Goal: Register for event/course

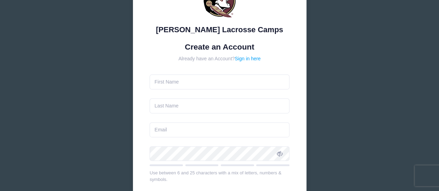
scroll to position [55, 0]
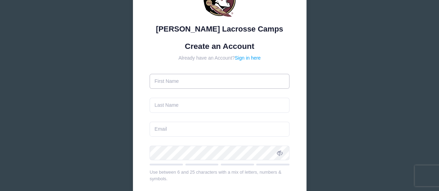
click at [191, 78] on input "text" at bounding box center [220, 81] width 140 height 15
type input "[PERSON_NAME]"
type input "[EMAIL_ADDRESS][DOMAIN_NAME]"
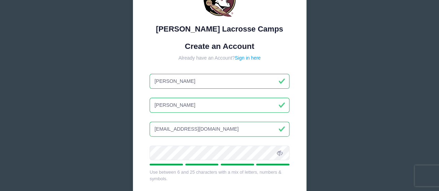
click at [281, 151] on icon at bounding box center [280, 154] width 6 height 6
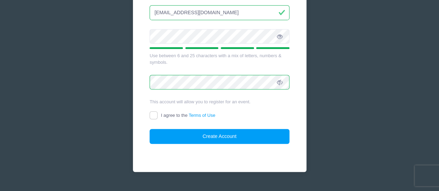
scroll to position [173, 0]
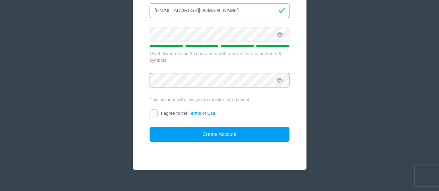
click at [153, 112] on input "I agree to the Terms of Use" at bounding box center [154, 113] width 8 height 8
checkbox input "true"
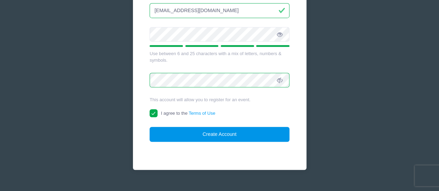
click at [187, 138] on button "Create Account" at bounding box center [220, 134] width 140 height 15
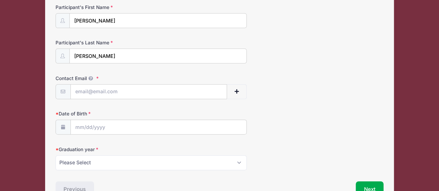
scroll to position [74, 0]
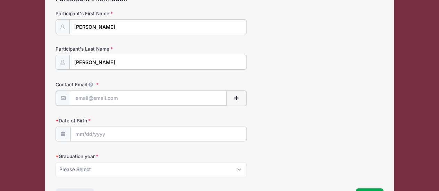
click at [102, 96] on input "Contact Email" at bounding box center [149, 98] width 156 height 15
type input "averymitcherling@gmail.com"
click at [113, 134] on input "Date of Birth" at bounding box center [159, 133] width 176 height 15
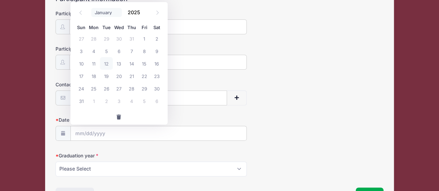
click at [99, 11] on select "January February March April May June July August September October November De…" at bounding box center [106, 12] width 31 height 9
select select "4"
click at [91, 8] on select "January February March April May June July August September October November De…" at bounding box center [106, 12] width 31 height 9
click at [136, 11] on input "2025" at bounding box center [135, 12] width 23 height 10
click at [144, 14] on span at bounding box center [144, 14] width 5 height 5
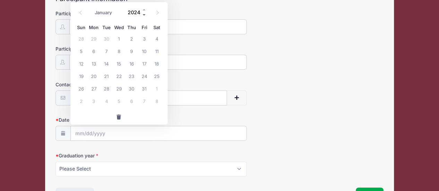
click at [144, 14] on span at bounding box center [144, 14] width 5 height 5
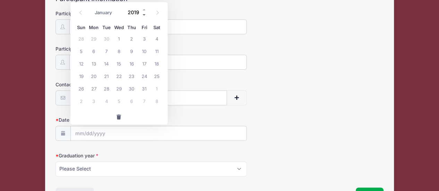
click at [144, 14] on span at bounding box center [144, 14] width 5 height 5
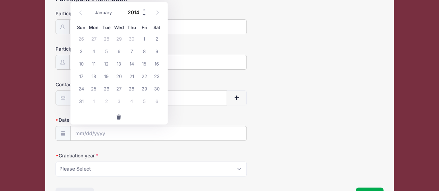
click at [144, 14] on span at bounding box center [144, 14] width 5 height 5
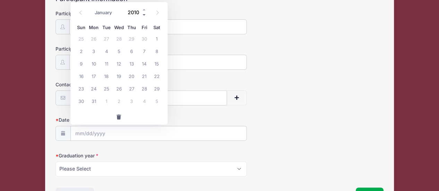
type input "2009"
click at [93, 64] on span "11" at bounding box center [93, 63] width 12 height 12
type input "05/11/2009"
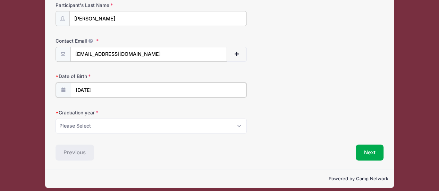
scroll to position [118, 0]
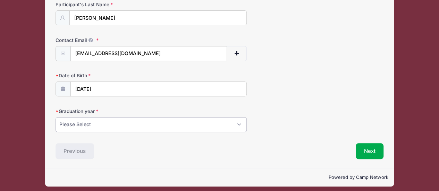
click at [130, 124] on select "Please Select 2027 2028 2029" at bounding box center [152, 124] width 192 height 15
select select "2027"
click at [56, 117] on select "Please Select 2027 2028 2029" at bounding box center [152, 124] width 192 height 15
click at [369, 150] on button "Next" at bounding box center [370, 151] width 28 height 16
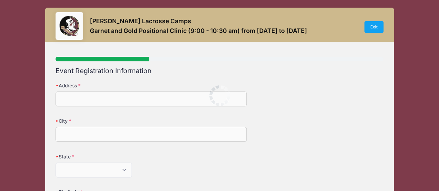
scroll to position [0, 0]
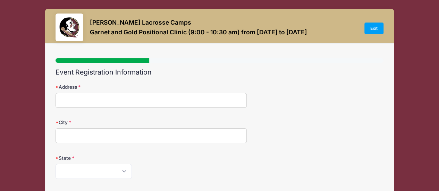
click at [170, 99] on input "Address" at bounding box center [152, 100] width 192 height 15
type input "18810 Fox Chase Court"
type input "Parkton"
select select "MD"
type input "21120"
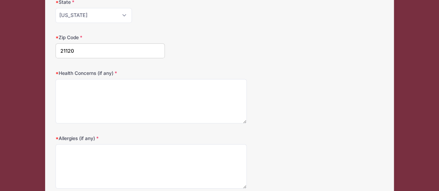
scroll to position [161, 0]
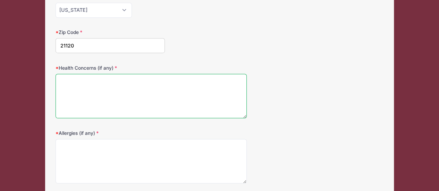
click at [133, 83] on textarea "Health Concerns (if any)" at bounding box center [152, 96] width 192 height 45
type textarea "none"
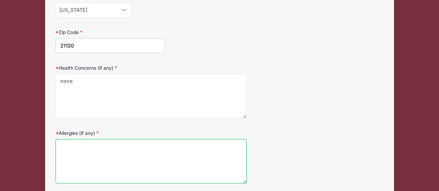
click at [117, 143] on textarea "Allergies (if any)" at bounding box center [152, 161] width 192 height 45
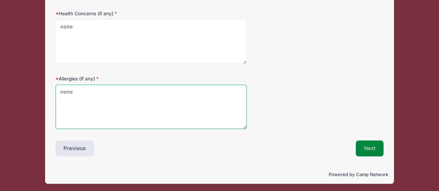
type textarea "none"
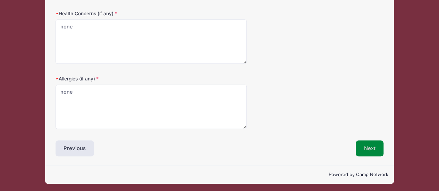
click at [372, 147] on button "Next" at bounding box center [370, 149] width 28 height 16
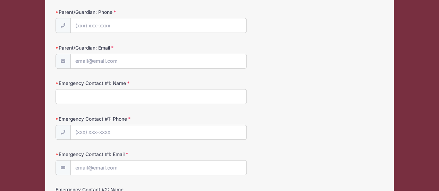
scroll to position [0, 0]
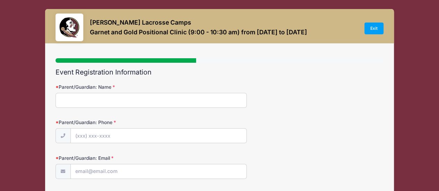
click at [211, 99] on input "Parent/Guardian: Name" at bounding box center [152, 100] width 192 height 15
type input "Christina Mitcherling"
type input "(443) 463-0366"
type input "[EMAIL_ADDRESS][DOMAIN_NAME]"
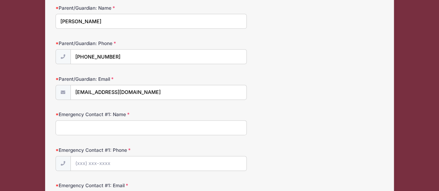
scroll to position [79, 0]
click at [154, 128] on input "Emergency Contact #1: Name" at bounding box center [152, 127] width 192 height 15
type input "Scott Mitcherling"
click at [130, 166] on input "Emergency Contact #1: Phone" at bounding box center [159, 163] width 176 height 15
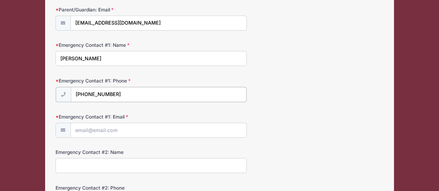
scroll to position [149, 0]
type input "(443) 463-5964"
click at [120, 129] on input "Emergency Contact #1: Email" at bounding box center [159, 129] width 176 height 15
type input "s"
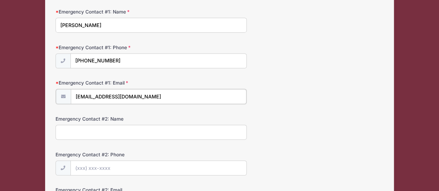
scroll to position [182, 0]
type input "smitch555@aol.com"
click at [152, 127] on input "Emergency Contact #2: Name" at bounding box center [152, 131] width 192 height 15
type input "Christina Mitcherling"
type input "(443) 463-0366"
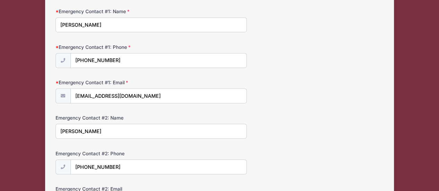
type input "[EMAIL_ADDRESS][DOMAIN_NAME]"
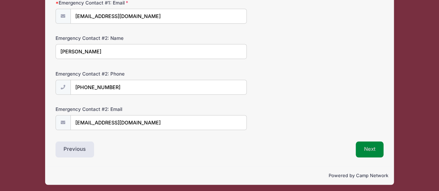
click at [365, 151] on button "Next" at bounding box center [370, 150] width 28 height 16
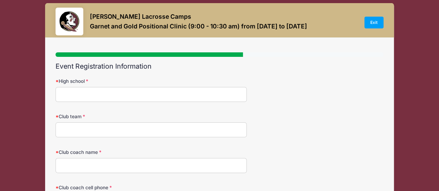
scroll to position [0, 0]
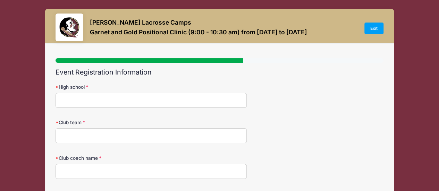
click at [126, 102] on input "High school" at bounding box center [152, 100] width 192 height 15
type input "Maryvale Prep"
click at [95, 141] on input "Club team" at bounding box center [152, 135] width 192 height 15
type input "Coppermine Central Black"
click at [89, 168] on input "Club coach name" at bounding box center [152, 171] width 192 height 15
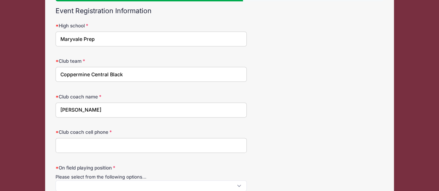
scroll to position [62, 0]
click at [88, 109] on input "Joanna Lingnelli" at bounding box center [152, 109] width 192 height 15
type input "Joanna Lignelli"
click at [105, 139] on input "Club coach cell phone" at bounding box center [152, 145] width 192 height 15
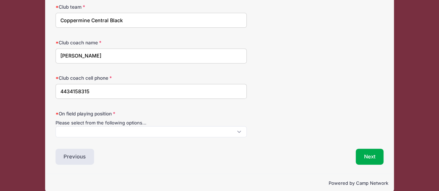
scroll to position [122, 0]
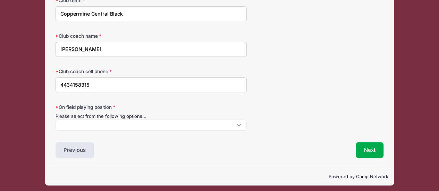
type input "4434158315"
click at [102, 124] on span at bounding box center [152, 125] width 192 height 11
select select "Attack"
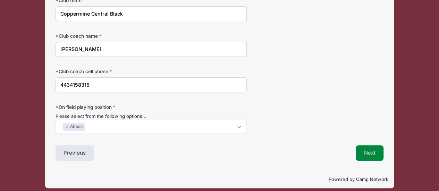
click at [371, 152] on button "Next" at bounding box center [370, 153] width 28 height 16
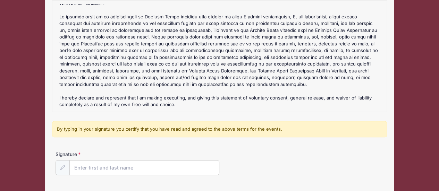
scroll to position [134, 0]
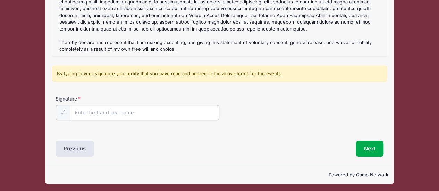
click at [129, 109] on input "Signature" at bounding box center [145, 112] width 150 height 15
type input "Christina Mitcherling"
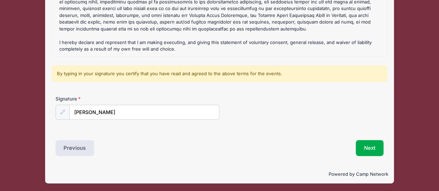
click at [169, 131] on div "Liability Waivers and Cancellation Policies Garnet and Gold Positional Clinic (…" at bounding box center [220, 45] width 328 height 222
click at [374, 147] on button "Next" at bounding box center [370, 148] width 28 height 16
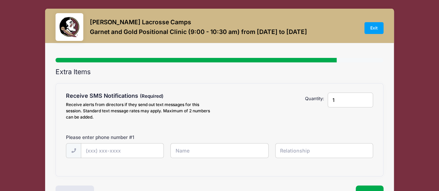
scroll to position [0, 0]
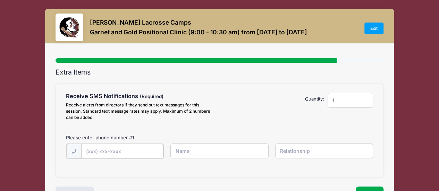
click at [0, 0] on input "text" at bounding box center [0, 0] width 0 height 0
type input "(443) 463-5964"
click at [0, 0] on input "text" at bounding box center [0, 0] width 0 height 0
type input "Scott Mitcherling"
click at [0, 0] on input "text" at bounding box center [0, 0] width 0 height 0
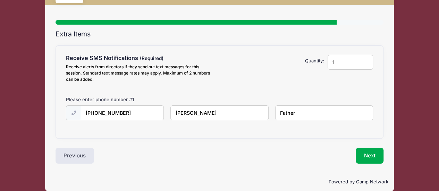
scroll to position [46, 0]
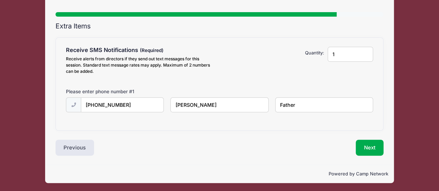
type input "Father"
click at [373, 149] on button "Next" at bounding box center [370, 148] width 28 height 16
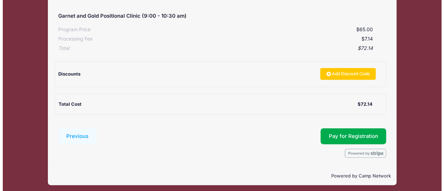
scroll to position [126, 0]
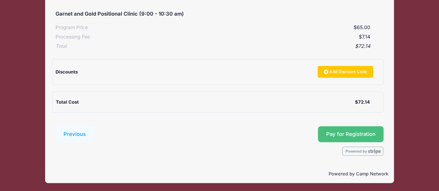
click at [333, 132] on span "Pay for Registration" at bounding box center [350, 134] width 49 height 6
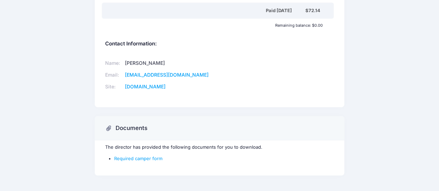
scroll to position [236, 0]
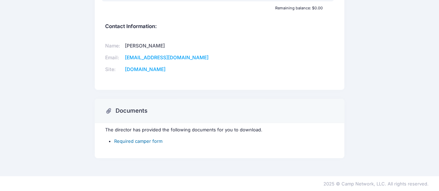
click at [145, 141] on link "Required camper form" at bounding box center [138, 142] width 48 height 6
